Goal: Task Accomplishment & Management: Use online tool/utility

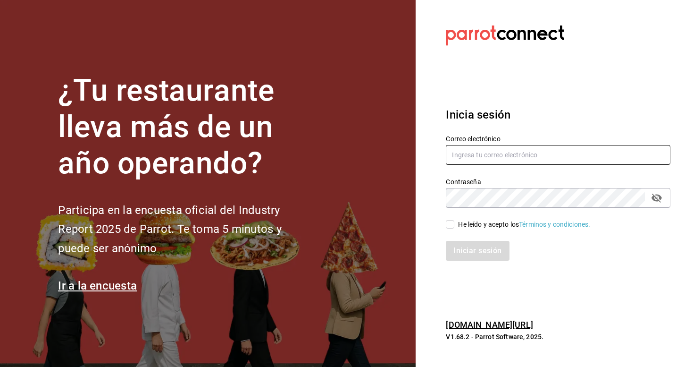
type input "[EMAIL_ADDRESS][DOMAIN_NAME]"
click at [451, 226] on input "He leído y acepto los Términos y condiciones." at bounding box center [450, 224] width 8 height 8
checkbox input "true"
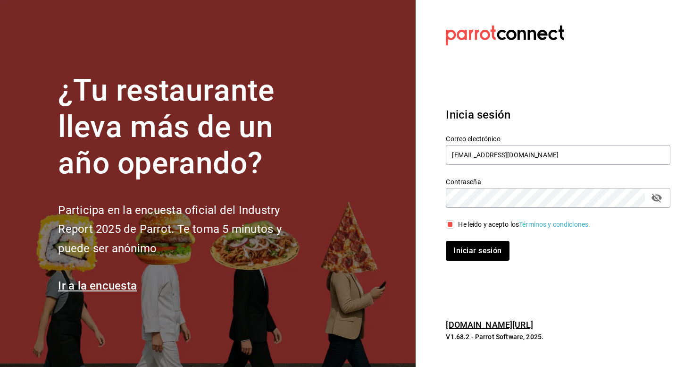
click at [473, 261] on div "Inicia sesión Correo electrónico andres237@hotmail.com Contraseña Contraseña He…" at bounding box center [558, 183] width 225 height 177
click at [479, 257] on button "Iniciar sesión" at bounding box center [478, 251] width 64 height 20
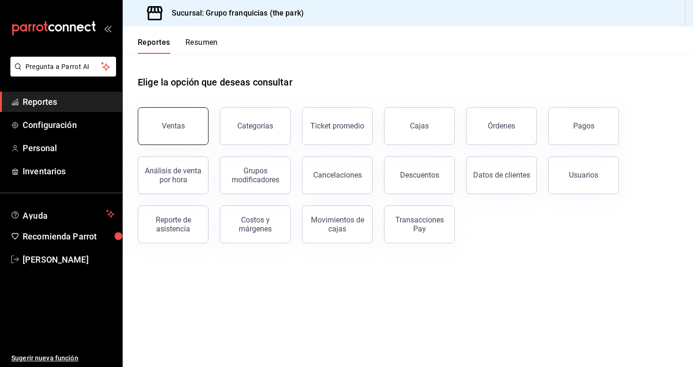
click at [169, 125] on div "Ventas" at bounding box center [173, 125] width 23 height 9
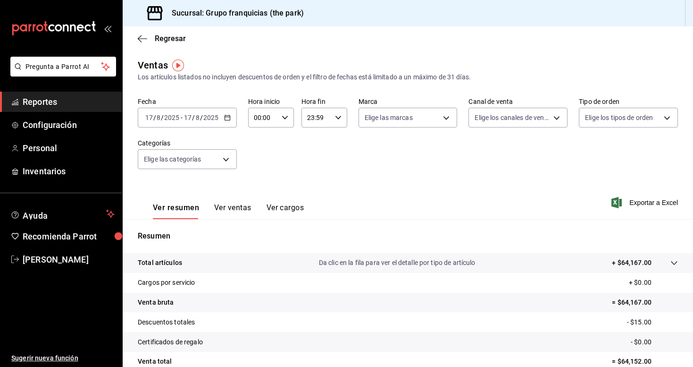
click at [279, 212] on button "Ver cargos" at bounding box center [286, 211] width 38 height 16
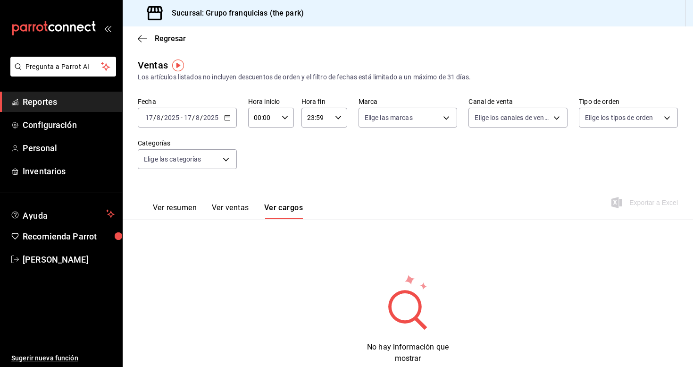
click at [240, 210] on button "Ver ventas" at bounding box center [230, 211] width 37 height 16
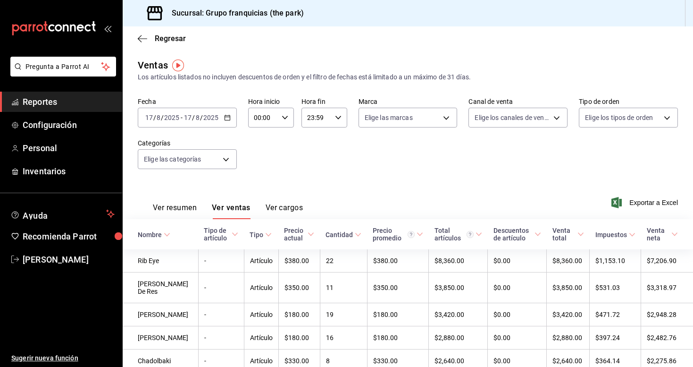
click at [231, 119] on div "[DATE] [DATE] - [DATE] [DATE]" at bounding box center [187, 118] width 99 height 20
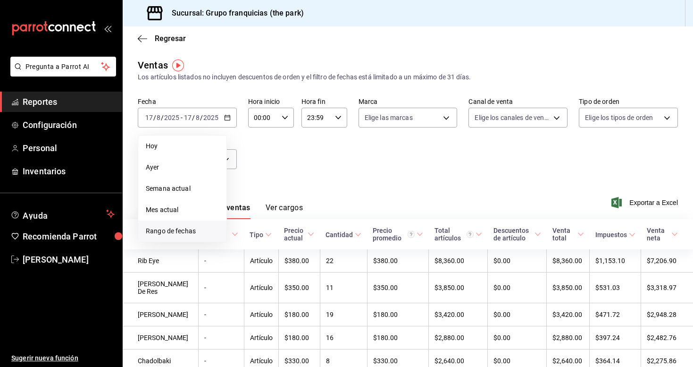
click at [189, 232] on span "Rango de fechas" at bounding box center [182, 231] width 73 height 10
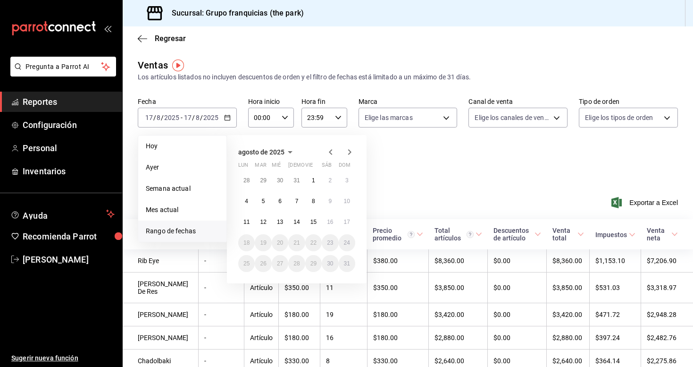
click at [331, 151] on icon "button" at bounding box center [330, 152] width 3 height 6
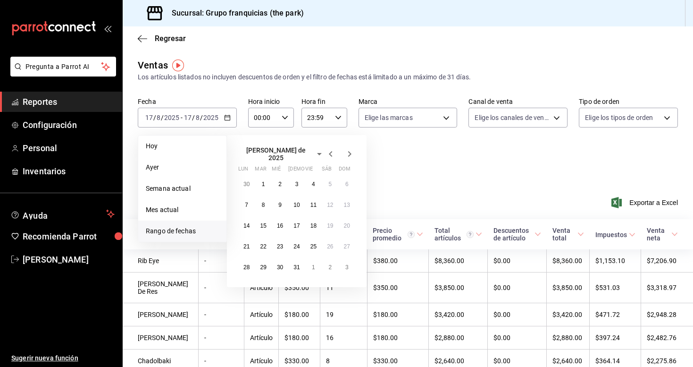
click at [331, 151] on icon "button" at bounding box center [330, 154] width 3 height 6
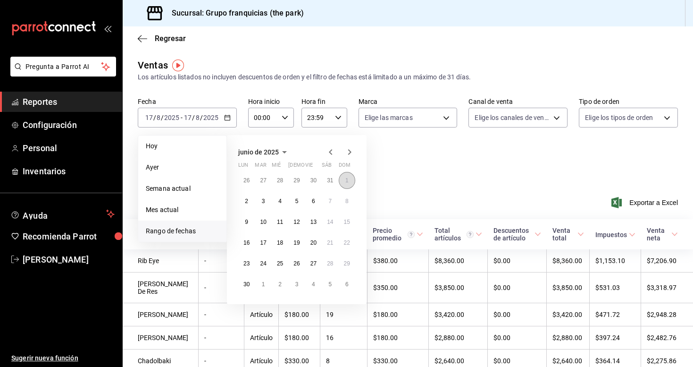
click at [349, 175] on button "1" at bounding box center [347, 180] width 17 height 17
click at [244, 289] on button "30" at bounding box center [246, 283] width 17 height 17
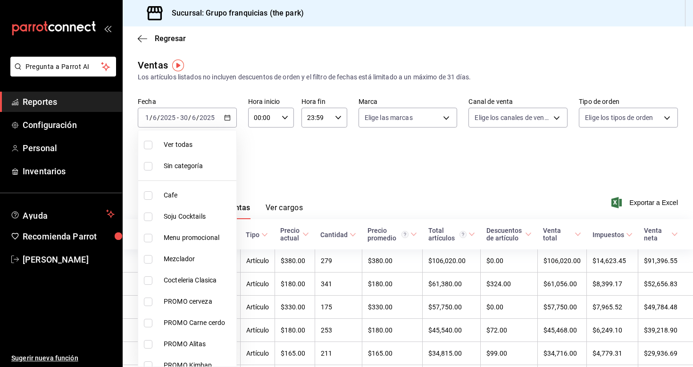
click at [203, 161] on body "Pregunta a Parrot AI Reportes Configuración Personal Inventarios Ayuda Recomien…" at bounding box center [346, 183] width 693 height 367
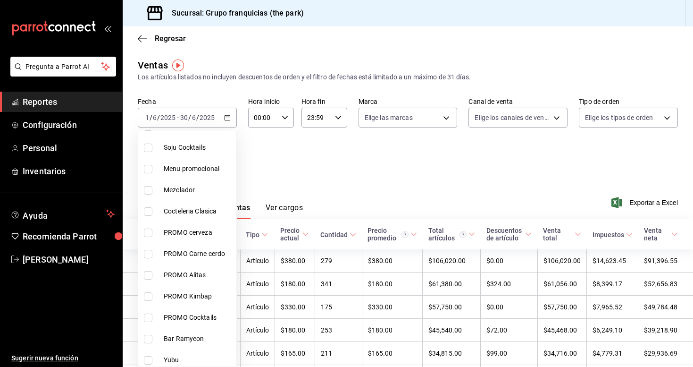
scroll to position [90, 0]
click at [150, 230] on input "checkbox" at bounding box center [148, 232] width 8 height 8
checkbox input "true"
type input "fed02477-c92b-4601-9b18-c9266ec917de"
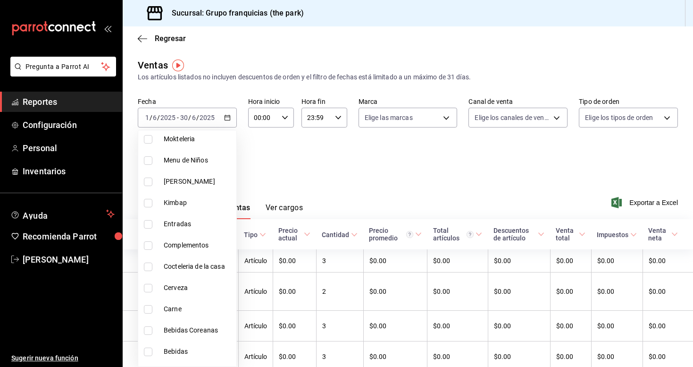
scroll to position [387, 0]
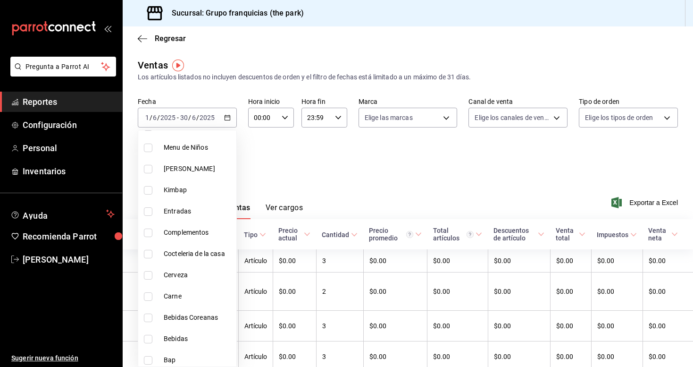
click at [151, 297] on input "checkbox" at bounding box center [148, 296] width 8 height 8
checkbox input "true"
type input "fed02477-c92b-4601-9b18-c9266ec917de,66e3084b-2ad2-42c6-810f-ad9ec1b49616"
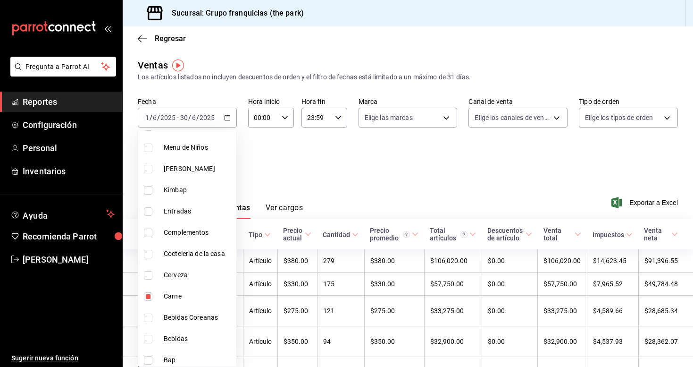
click at [440, 156] on div at bounding box center [346, 183] width 693 height 367
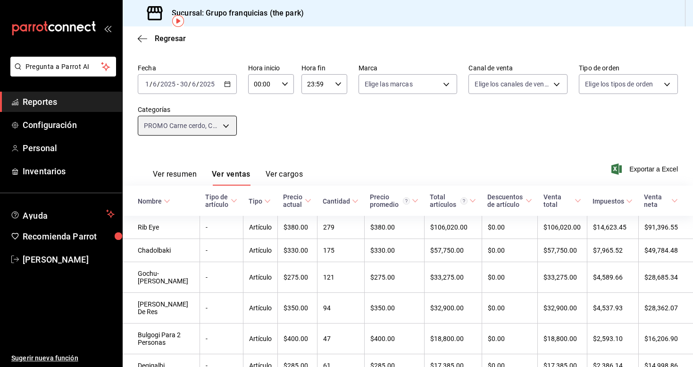
scroll to position [50, 0]
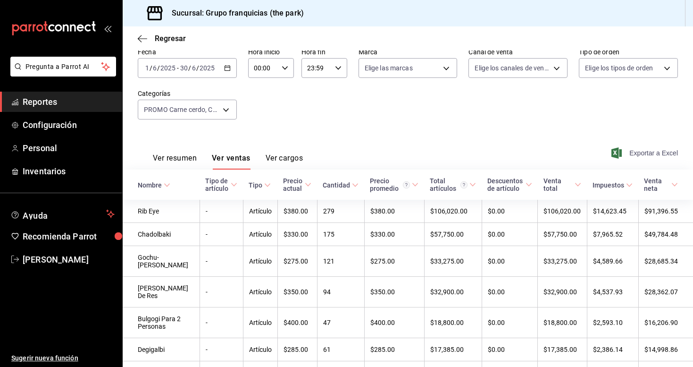
click at [639, 153] on span "Exportar a Excel" at bounding box center [645, 152] width 65 height 11
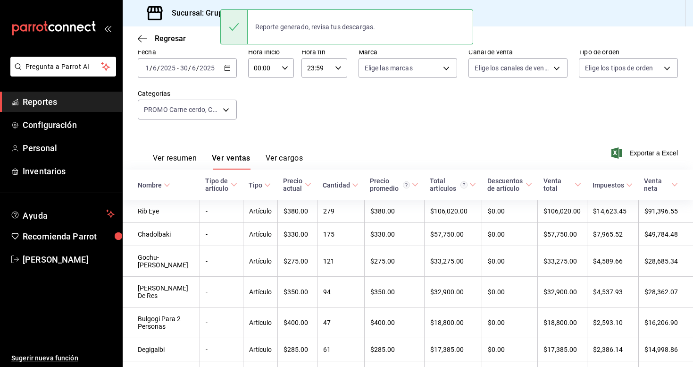
click at [228, 65] on icon "button" at bounding box center [227, 68] width 7 height 7
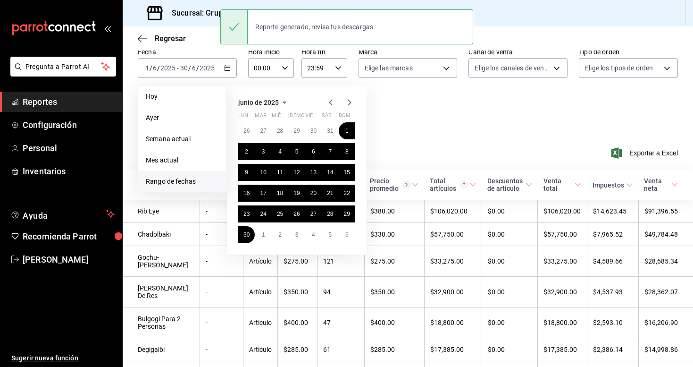
click at [351, 102] on icon "button" at bounding box center [349, 103] width 3 height 6
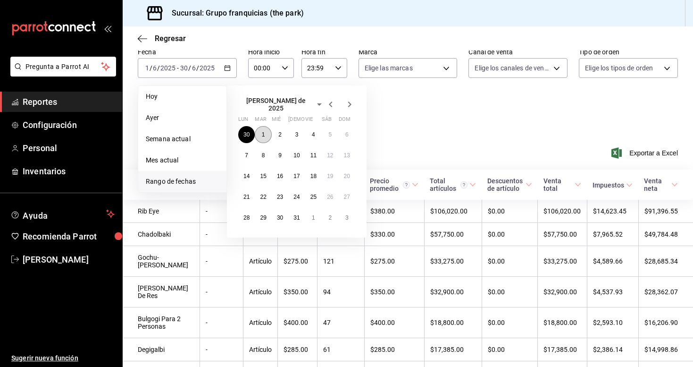
click at [267, 131] on button "1" at bounding box center [263, 134] width 17 height 17
click at [293, 213] on button "31" at bounding box center [296, 217] width 17 height 17
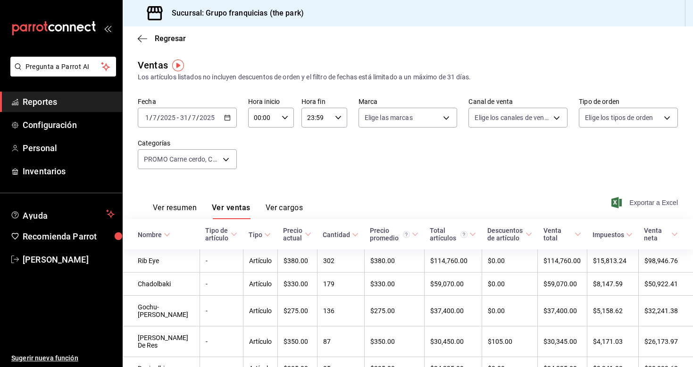
click at [645, 207] on span "Exportar a Excel" at bounding box center [645, 202] width 65 height 11
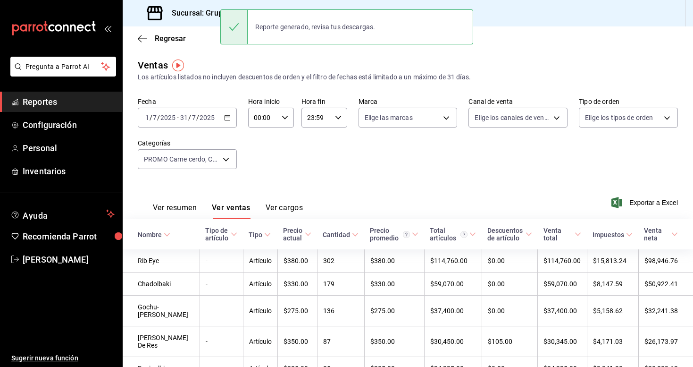
click at [229, 117] on icon "button" at bounding box center [227, 117] width 7 height 7
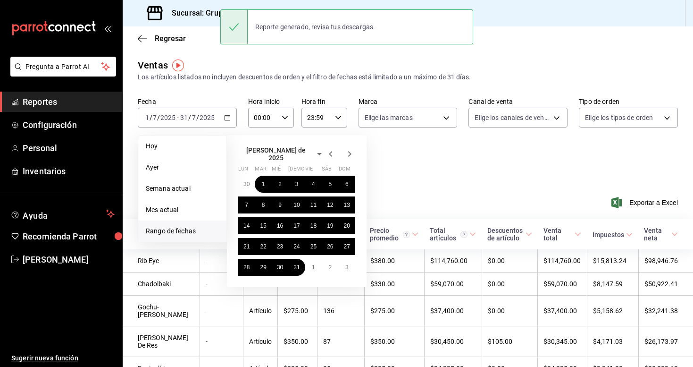
click at [353, 150] on icon "button" at bounding box center [349, 153] width 11 height 11
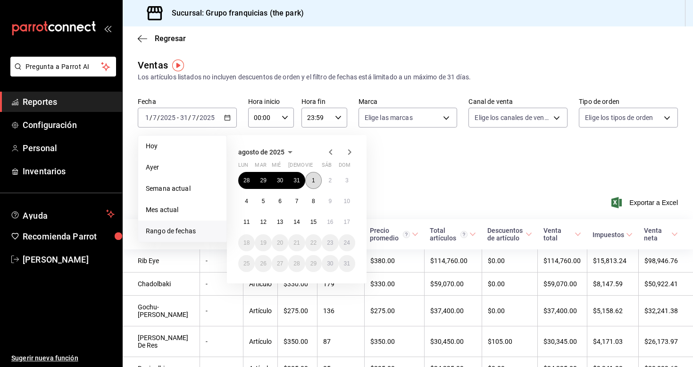
click at [312, 182] on abbr "1" at bounding box center [313, 180] width 3 height 7
click at [352, 226] on button "17" at bounding box center [347, 221] width 17 height 17
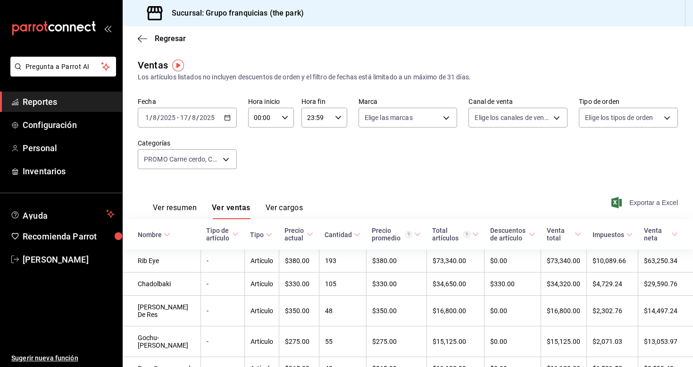
click at [641, 201] on span "Exportar a Excel" at bounding box center [645, 202] width 65 height 11
